Goal: Task Accomplishment & Management: Complete application form

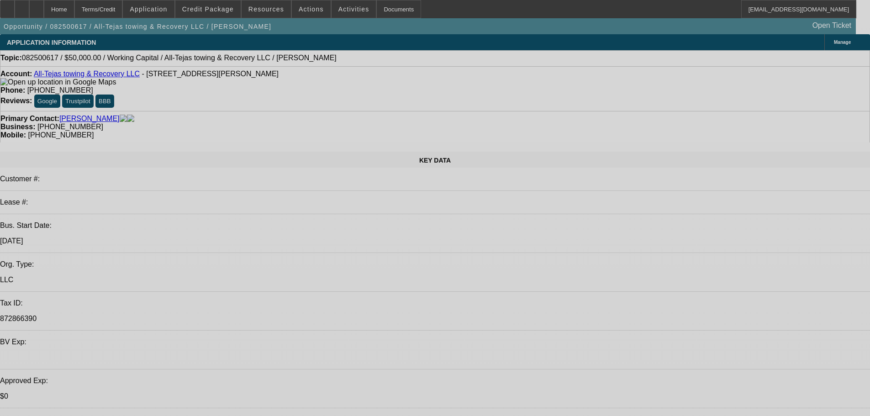
select select "0"
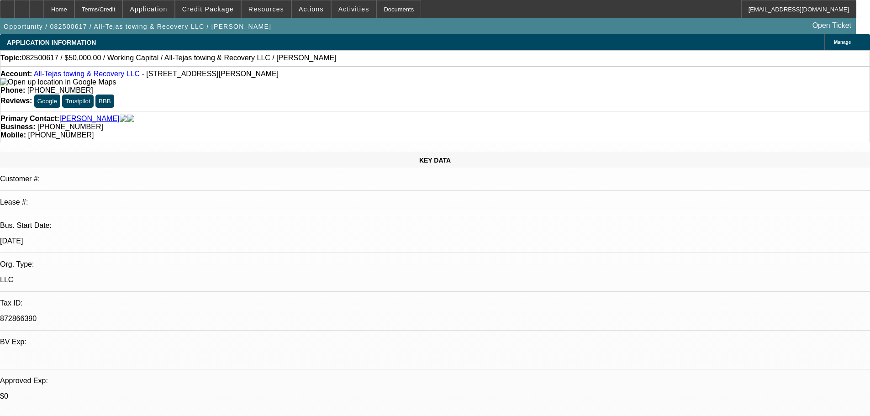
select select "0"
select select "2"
select select "0"
select select "6"
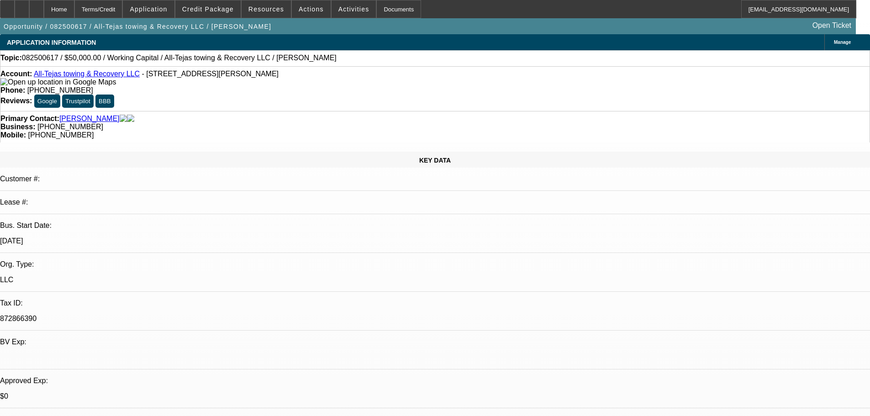
drag, startPoint x: 360, startPoint y: 64, endPoint x: 307, endPoint y: 40, distance: 58.1
click at [360, 62] on div "Topic: 082500617 / $50,000.00 / Working Capital / All-Tejas towing & Recovery L…" at bounding box center [434, 58] width 869 height 8
click at [303, 14] on span at bounding box center [311, 9] width 39 height 22
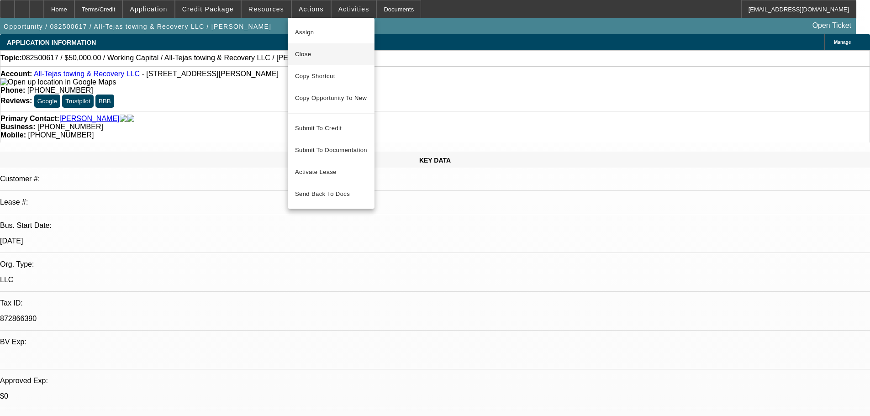
click at [303, 56] on span "Close" at bounding box center [331, 54] width 72 height 11
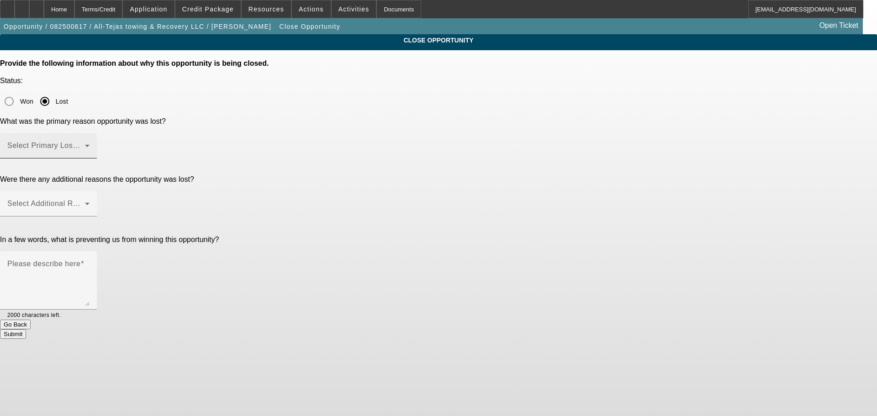
click at [90, 133] on div "Select Primary Lost Reason" at bounding box center [48, 146] width 82 height 26
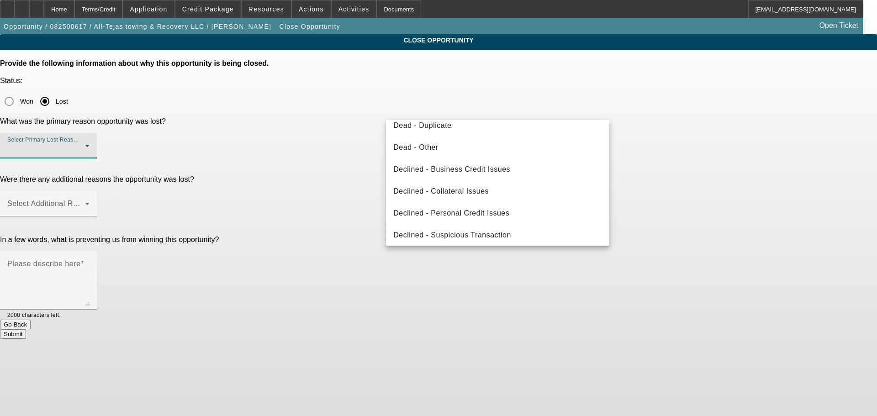
scroll to position [123, 0]
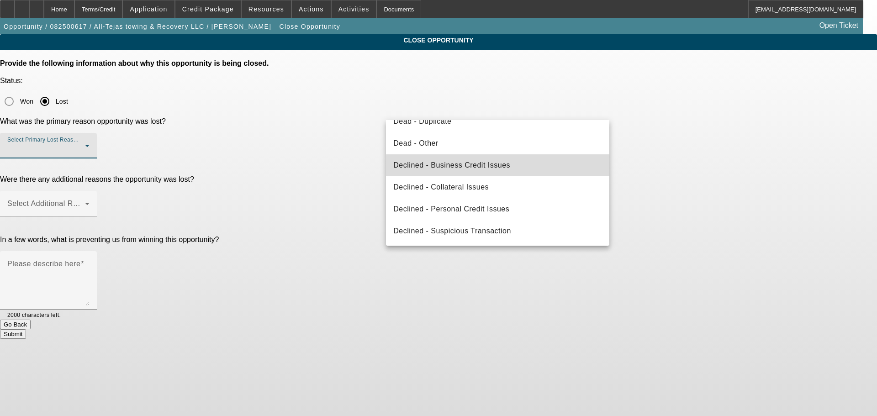
click at [532, 167] on mat-option "Declined - Business Credit Issues" at bounding box center [497, 165] width 223 height 22
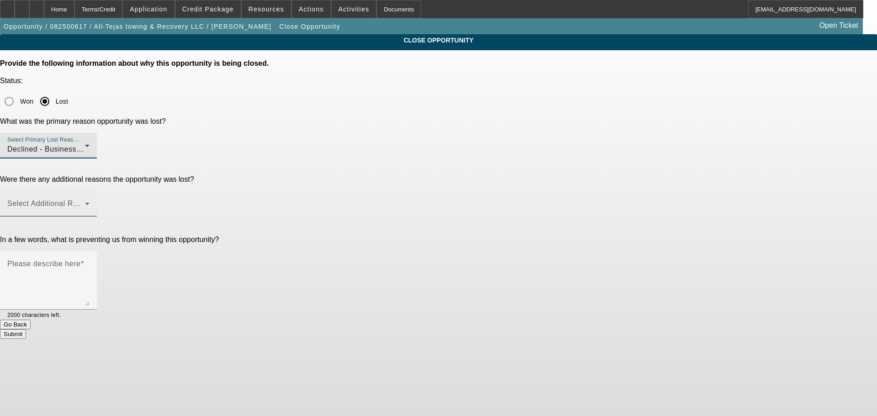
click at [85, 202] on span at bounding box center [46, 207] width 78 height 11
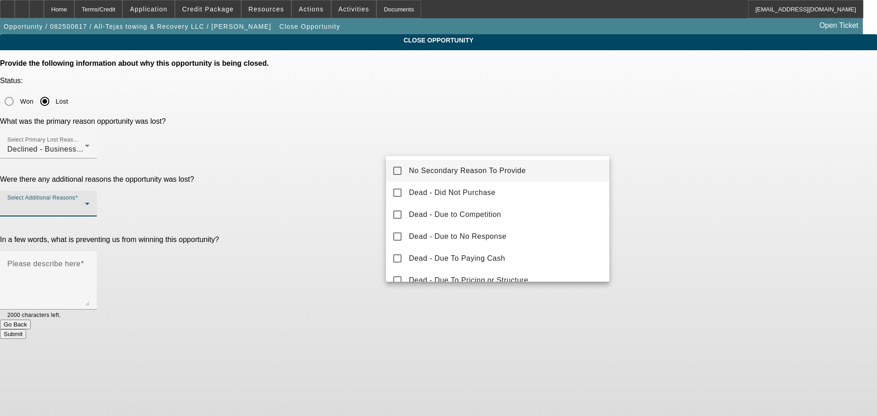
click at [399, 168] on mat-pseudo-checkbox at bounding box center [397, 171] width 8 height 8
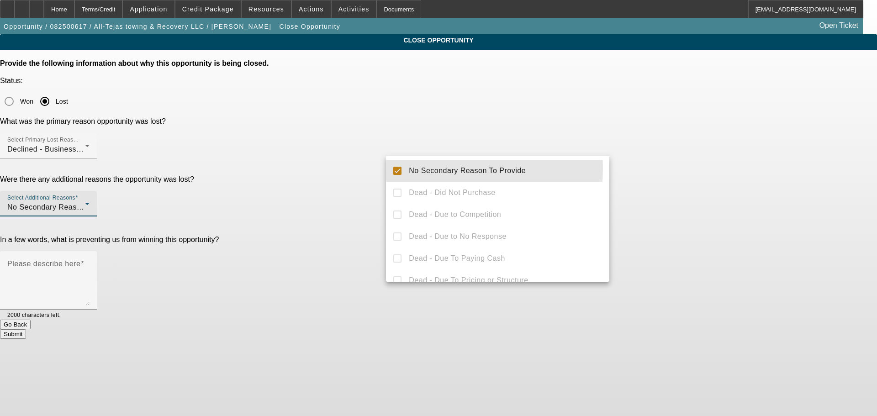
click at [339, 180] on div at bounding box center [438, 208] width 877 height 416
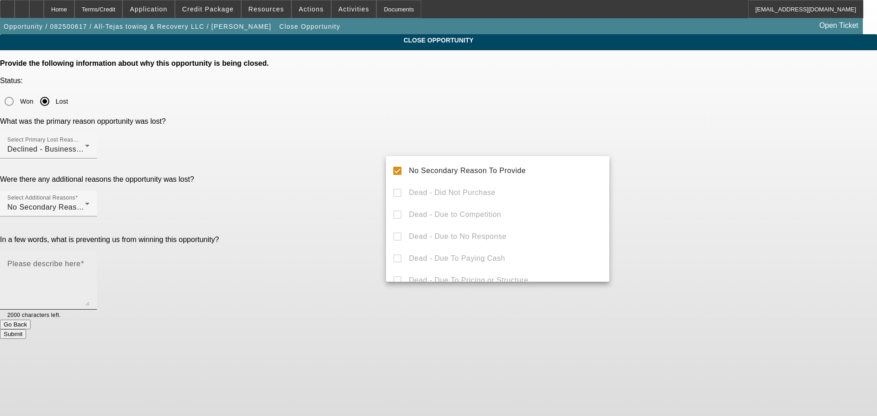
click at [90, 262] on textarea "Please describe here" at bounding box center [48, 284] width 82 height 44
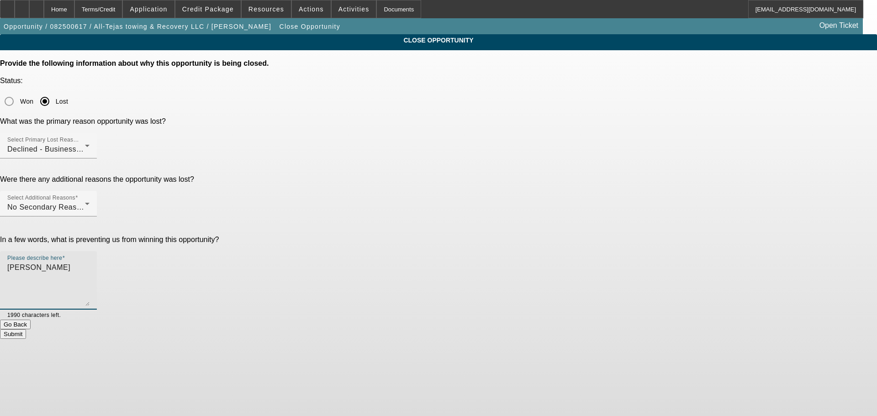
click at [90, 262] on textarea "WC delcine" at bounding box center [48, 284] width 82 height 44
type textarea "WC decline"
click at [26, 329] on button "Submit" at bounding box center [13, 334] width 26 height 10
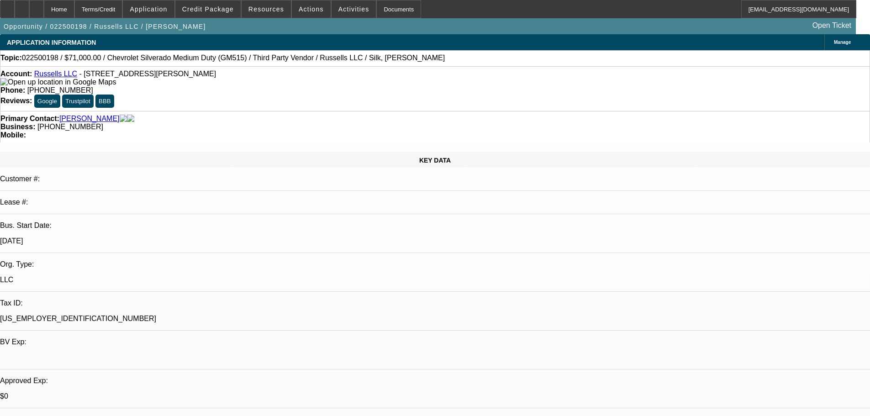
select select "0"
select select "0.1"
select select "4"
select select "0"
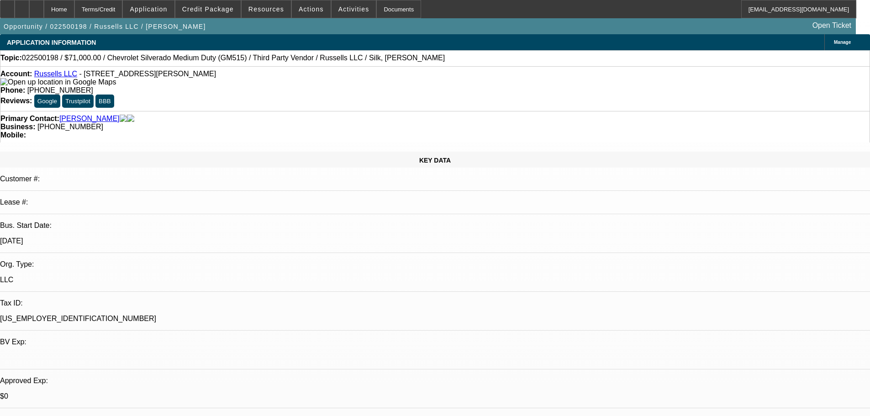
select select "0"
select select "0.1"
select select "4"
select select "0"
select select "2"
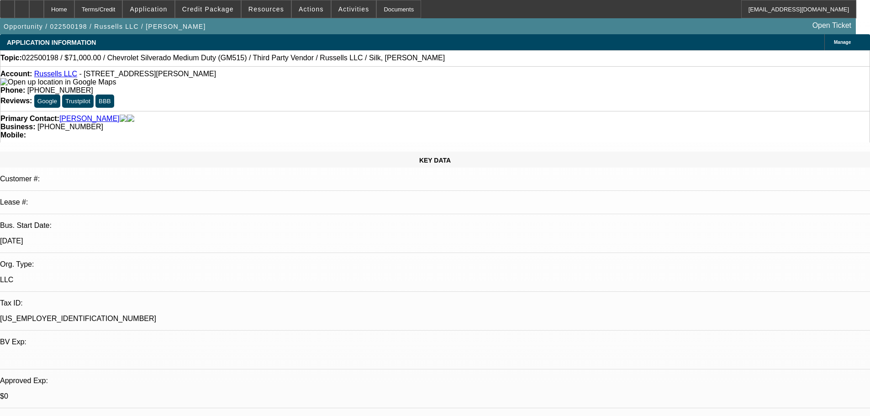
select select "2"
select select "0.1"
select select "4"
select select "0"
select select "2"
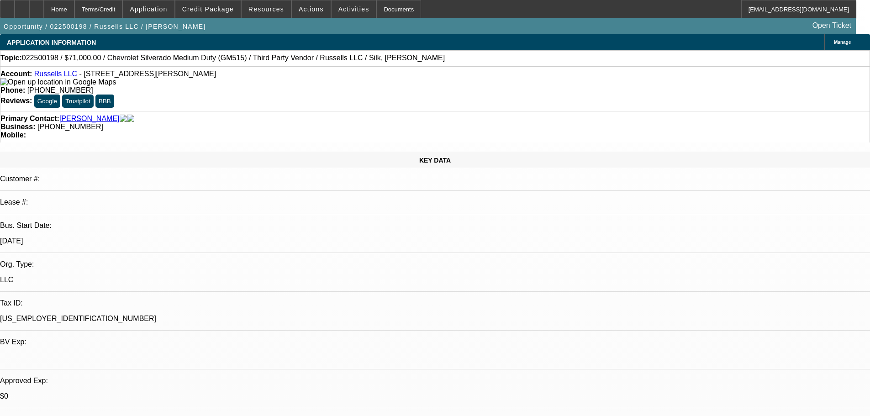
select select "2"
select select "0.1"
select select "4"
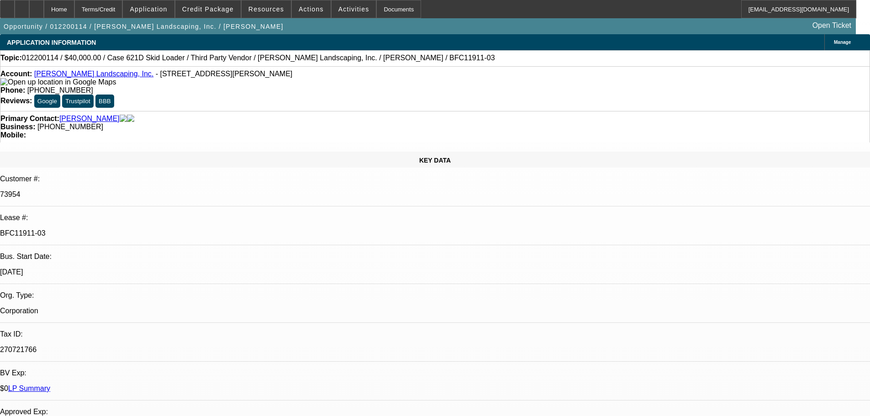
select select "0"
select select "6"
select select "0"
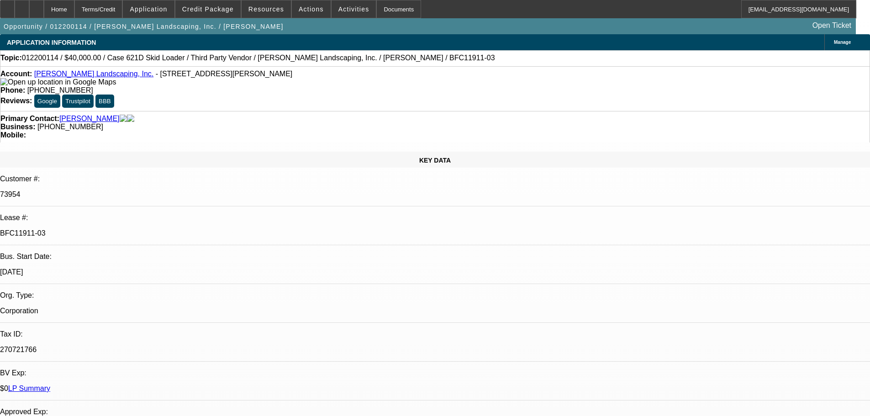
select select "0"
select select "6"
select select "0"
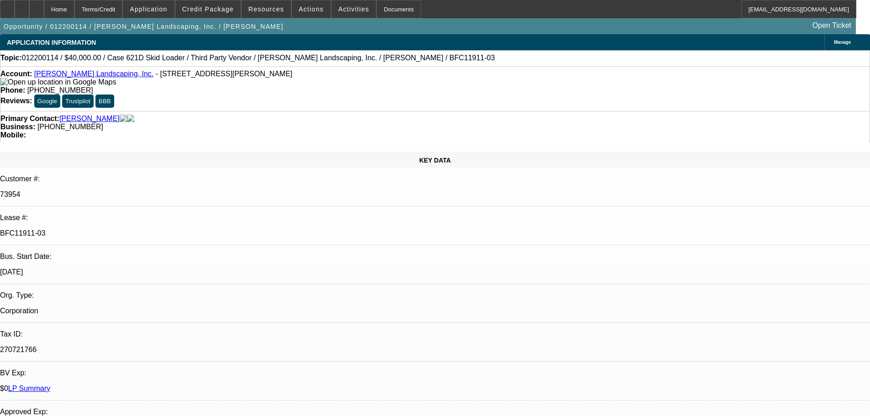
select select "0"
select select "6"
select select "0"
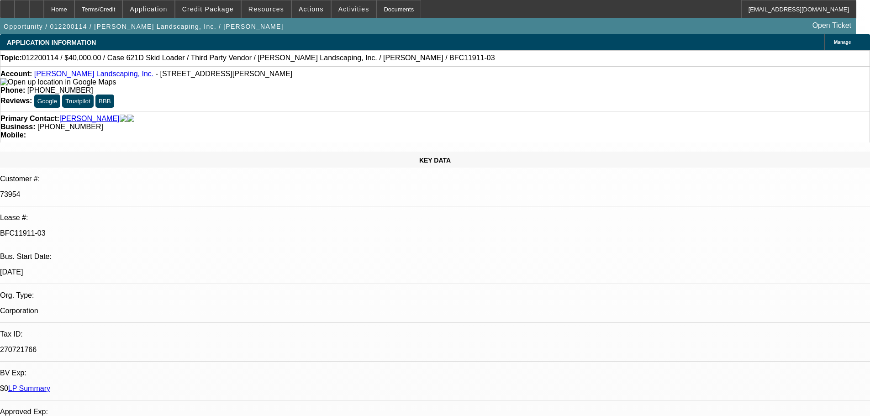
select select "6"
select select "0"
select select "2"
select select "0"
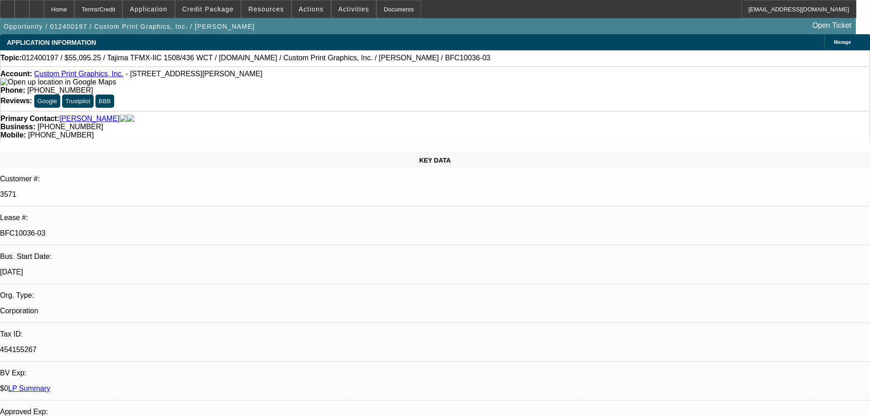
select select "6"
select select "0"
select select "2"
select select "0"
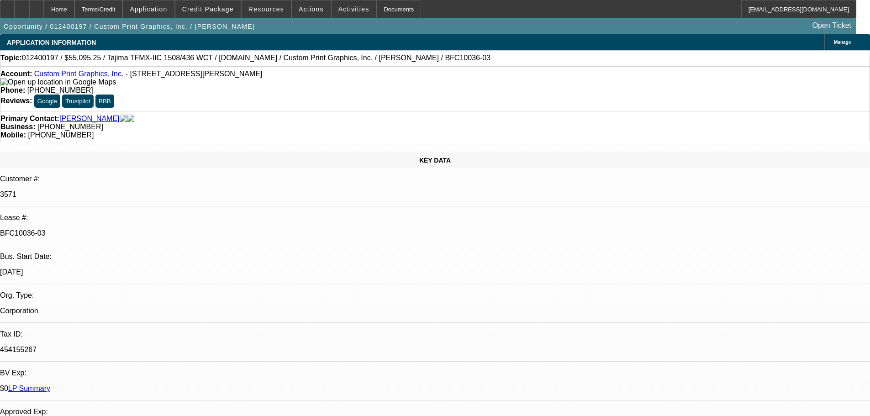
select select "6"
select select "0"
select select "2"
select select "0.1"
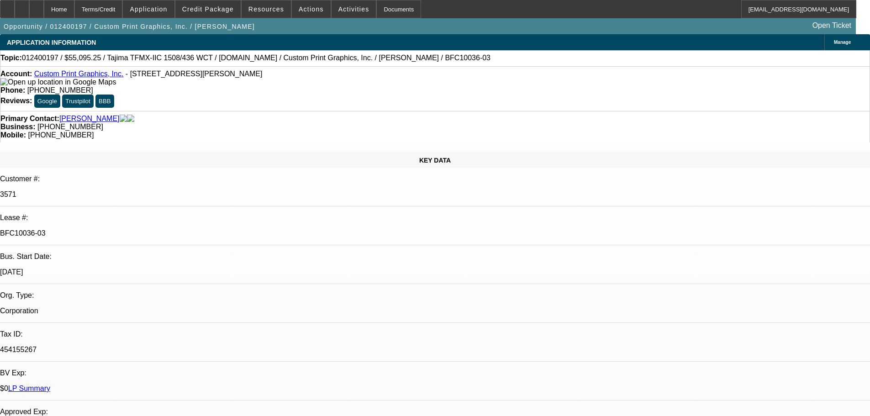
select select "4"
select select "0"
select select "2"
select select "0.1"
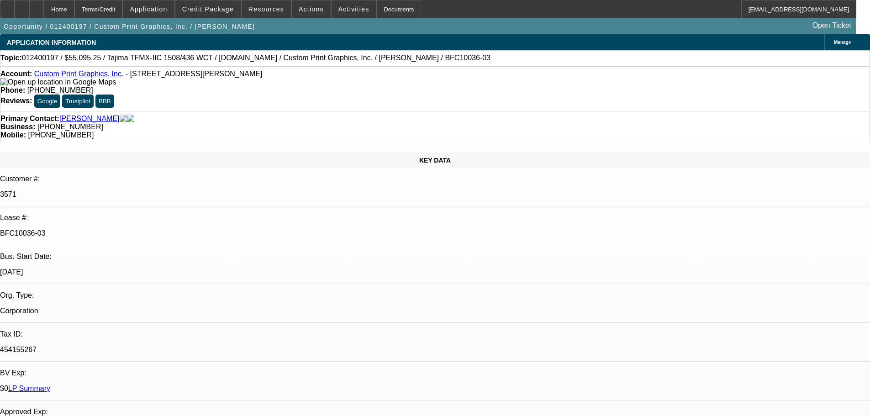
select select "4"
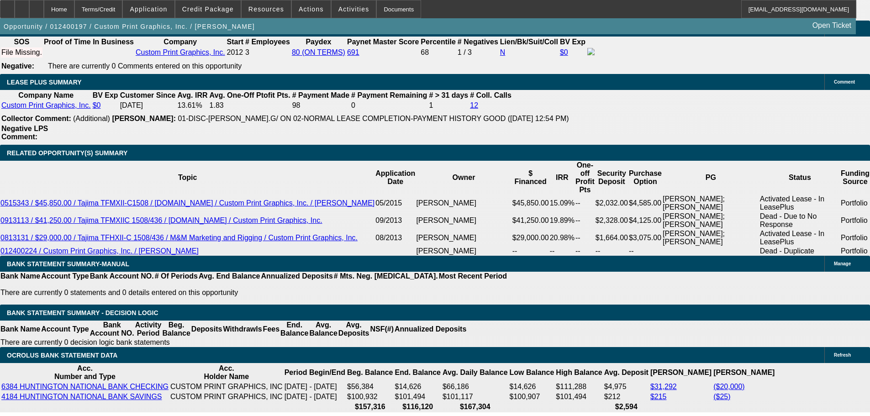
scroll to position [1508, 0]
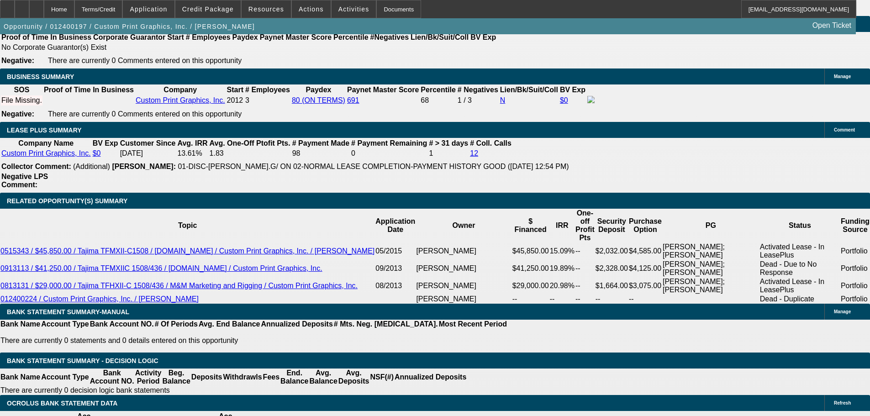
drag, startPoint x: 191, startPoint y: 191, endPoint x: 231, endPoint y: 273, distance: 92.2
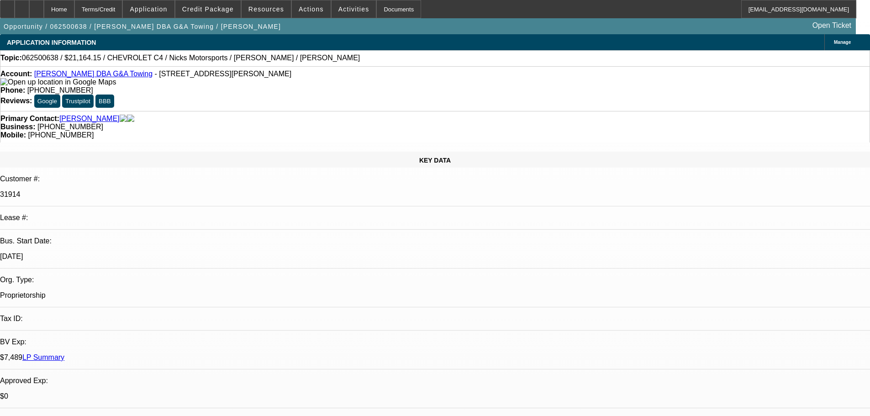
select select "0.15"
select select "2"
select select "0.1"
select select "4"
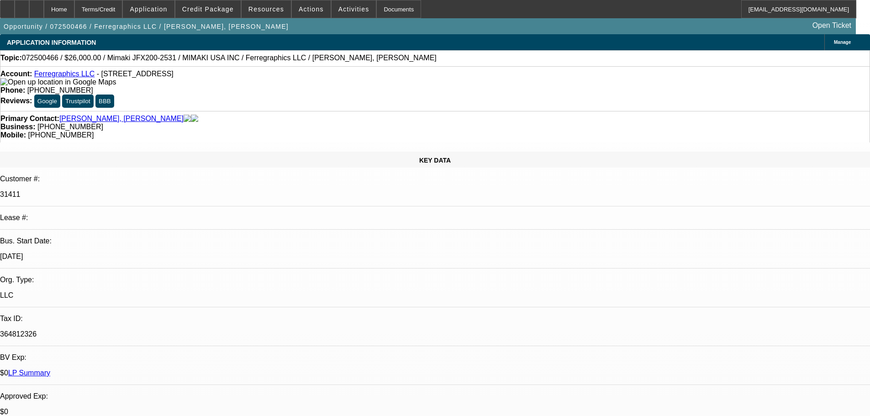
select select "0"
select select "6"
select select "0"
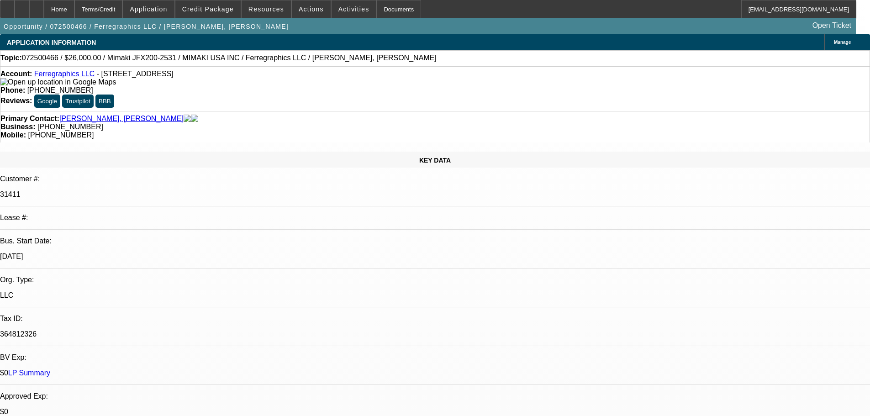
select select "0"
select select "6"
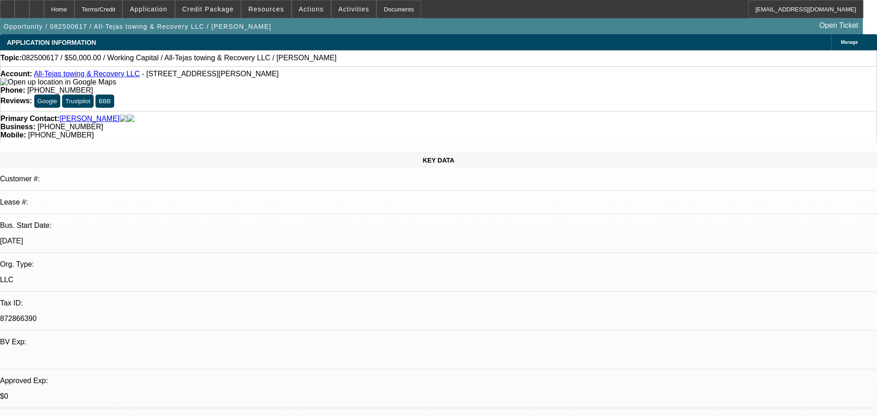
select select "0"
select select "2"
select select "0"
select select "6"
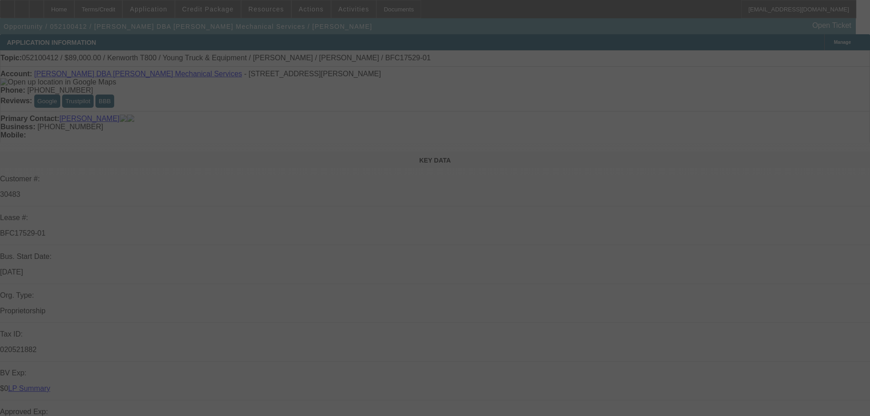
select select "0"
select select "6"
select select "0"
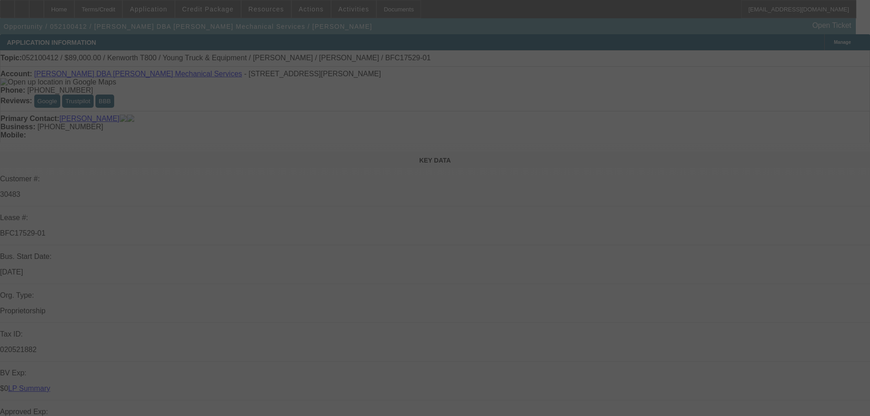
select select "0"
select select "6"
select select "0"
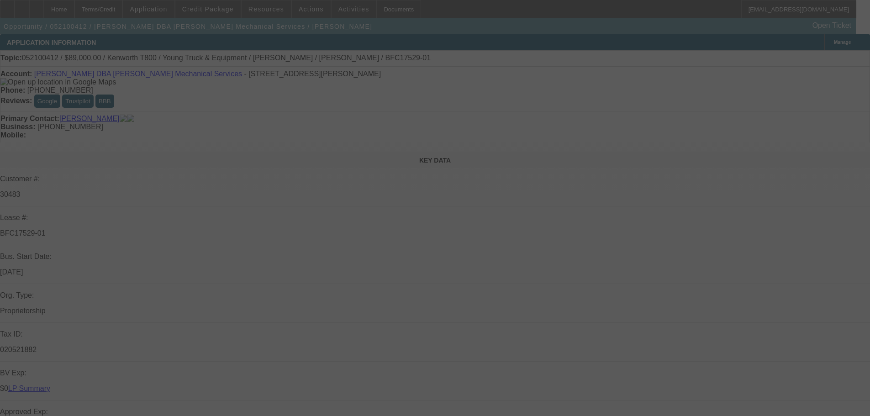
select select "0"
select select "6"
select select "0"
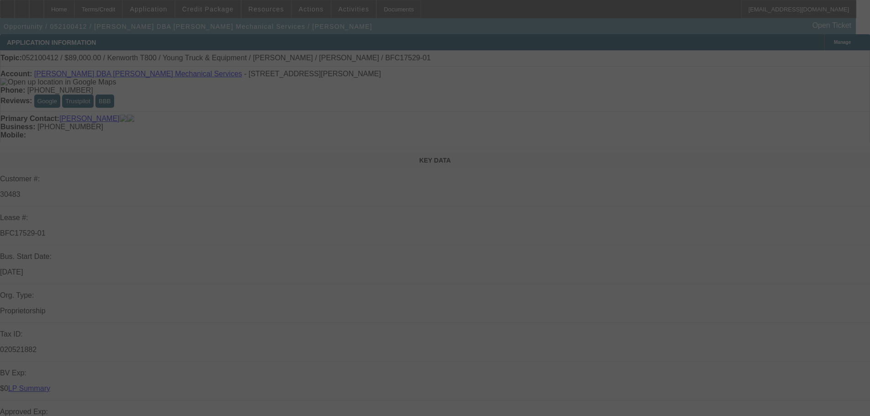
select select "6"
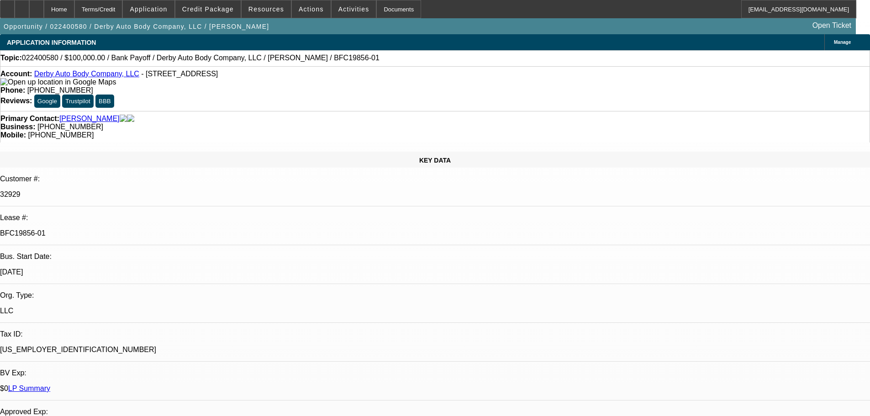
select select "0"
select select "2"
select select "0"
select select "6"
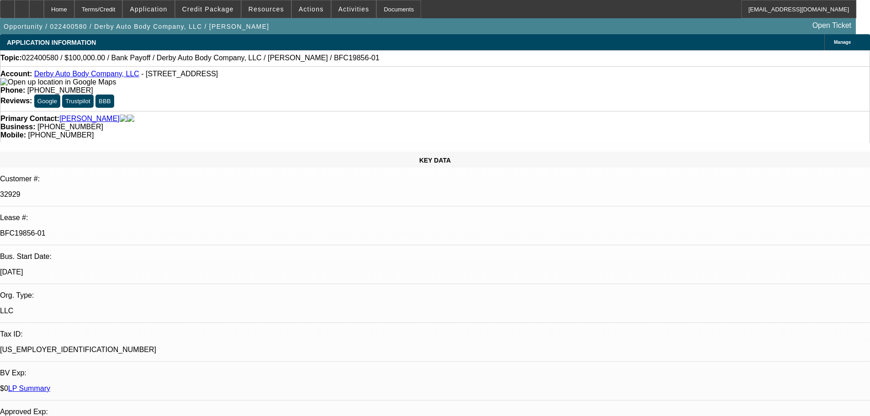
select select "0"
select select "2"
select select "0"
select select "6"
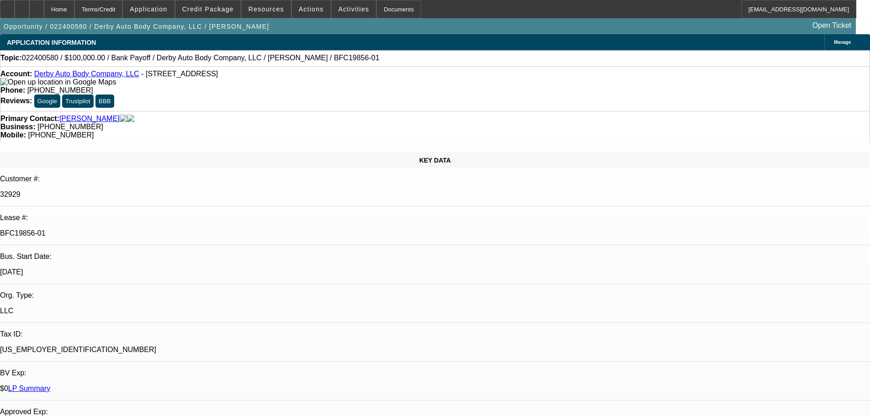
select select "0"
select select "2"
select select "0"
select select "6"
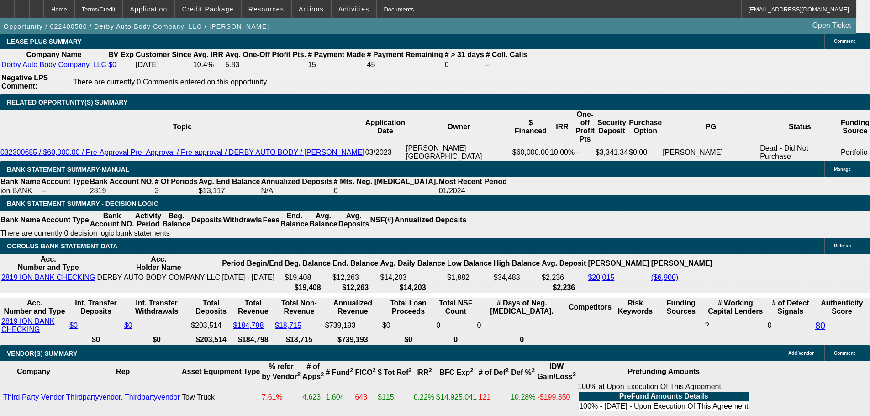
scroll to position [1462, 0]
